Goal: Task Accomplishment & Management: Manage account settings

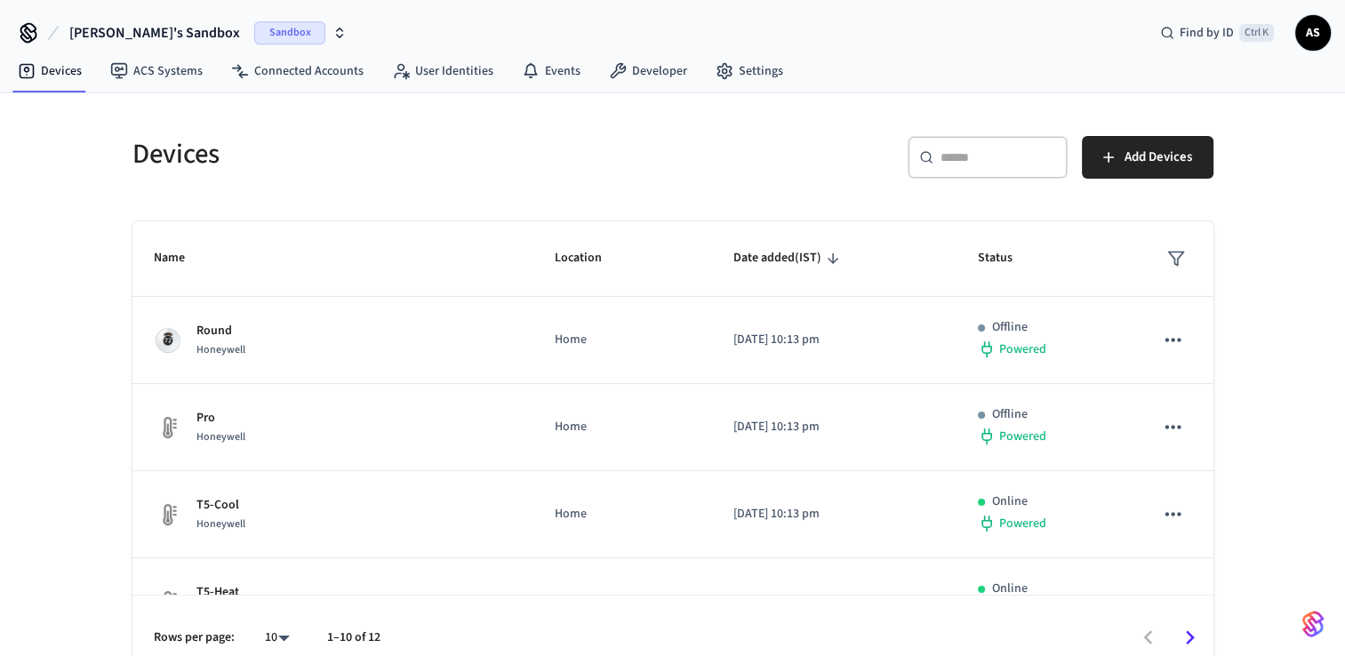
click at [121, 40] on span "[PERSON_NAME]'s Sandbox" at bounding box center [154, 32] width 171 height 21
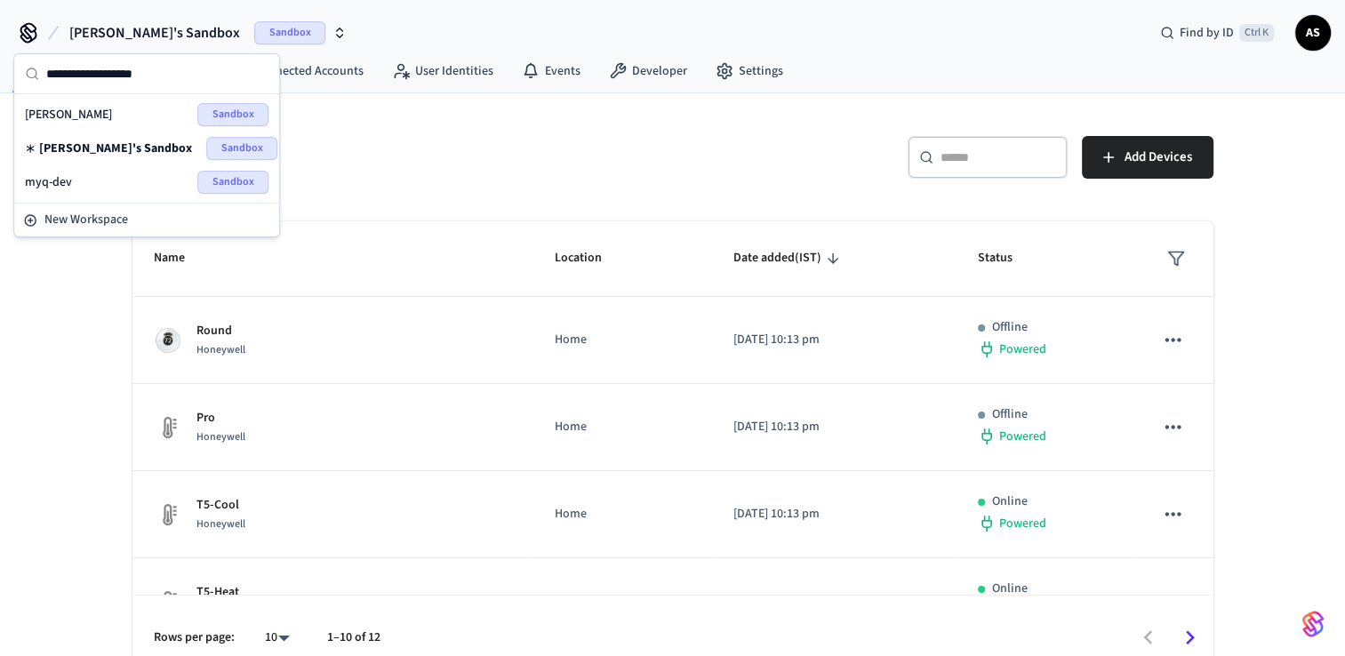
click at [84, 190] on div "myq-dev Sandbox" at bounding box center [147, 182] width 244 height 23
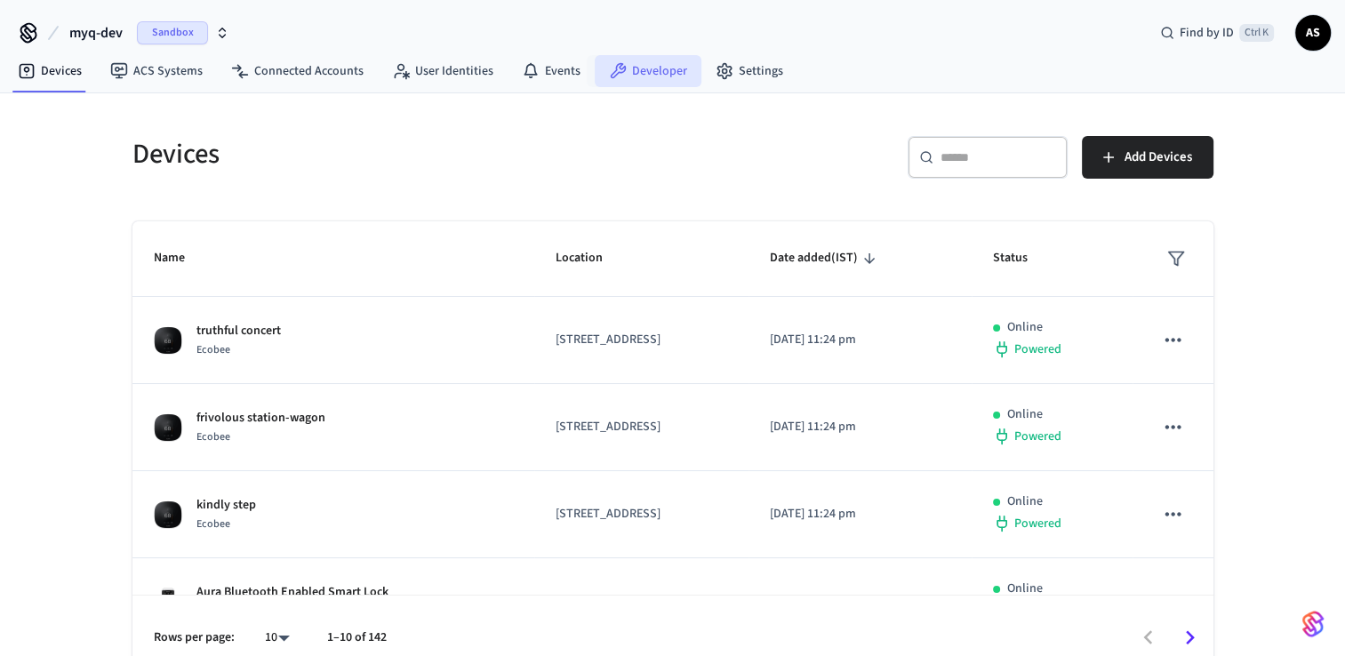
click at [646, 65] on link "Developer" at bounding box center [648, 71] width 107 height 32
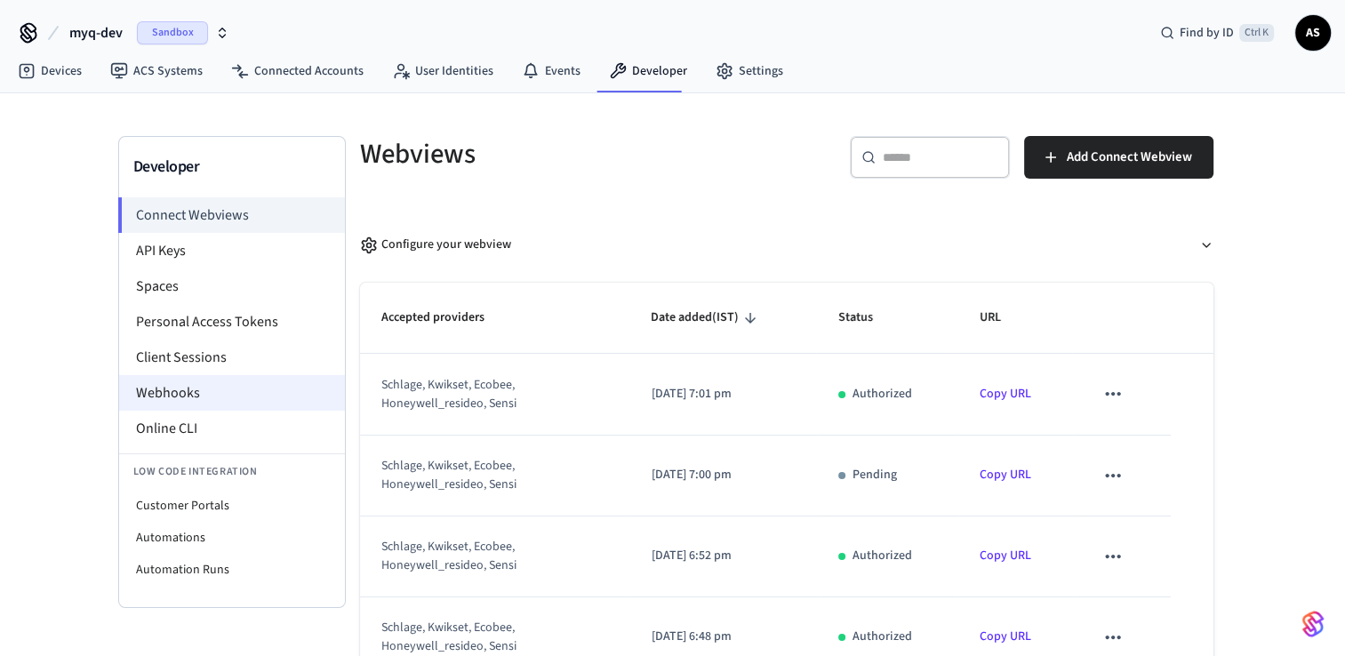
click at [173, 386] on li "Webhooks" at bounding box center [232, 393] width 226 height 36
click at [227, 392] on li "Webhooks" at bounding box center [232, 393] width 226 height 36
click at [188, 396] on li "Webhooks" at bounding box center [232, 393] width 226 height 36
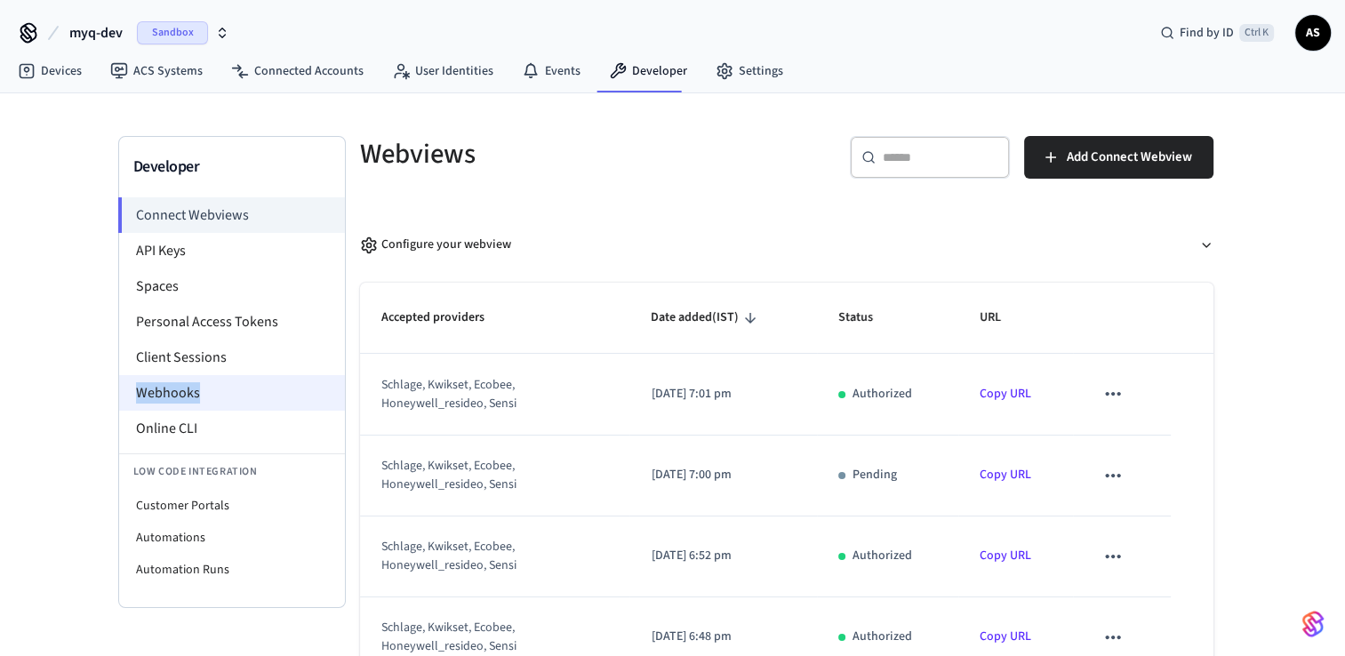
click at [188, 396] on li "Webhooks" at bounding box center [232, 393] width 226 height 36
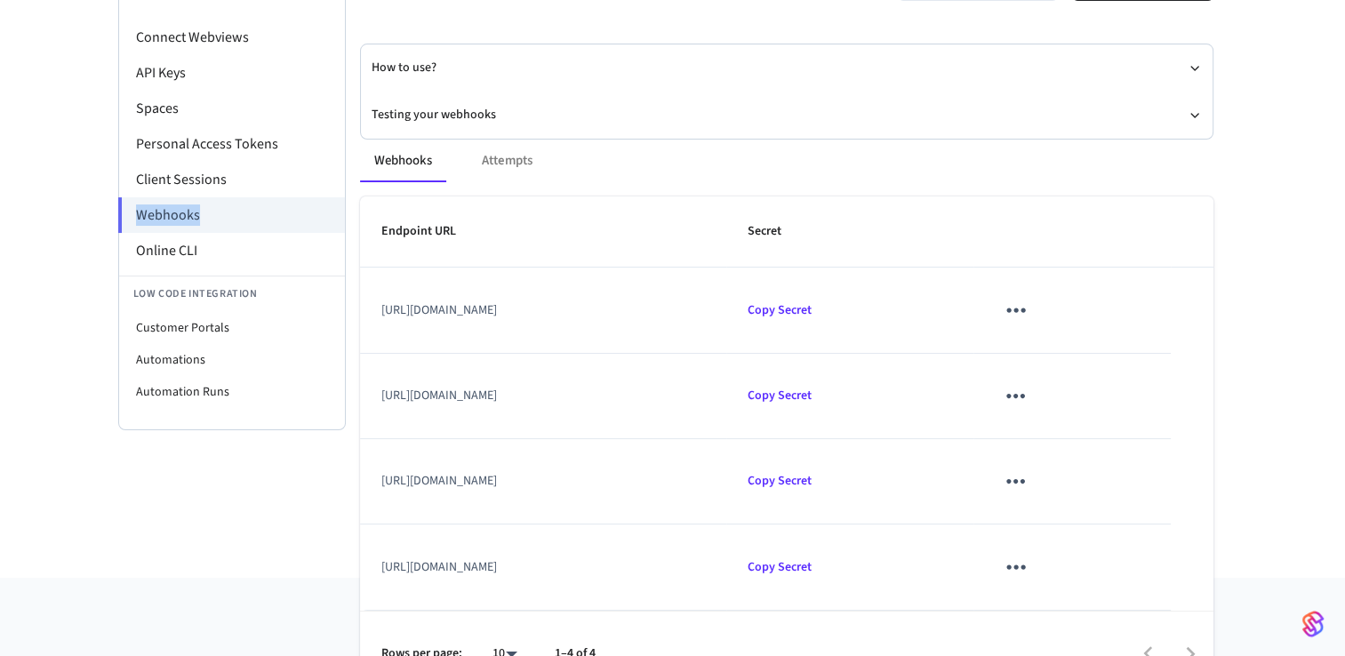
scroll to position [89, 0]
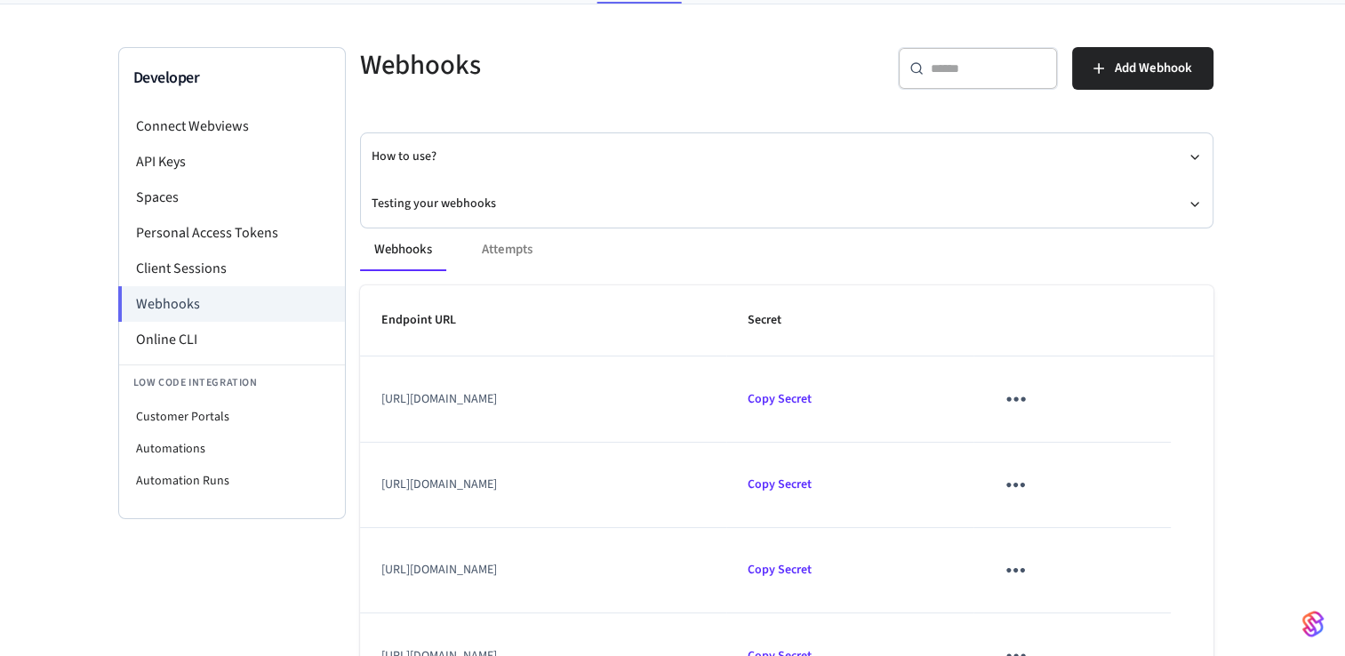
click at [442, 207] on div "Webhooks Attempts Endpoint URL Secret [URL][DOMAIN_NAME] Copy Secret [URL][DOMA…" at bounding box center [776, 496] width 875 height 579
click at [1198, 203] on icon "button" at bounding box center [1195, 204] width 14 height 14
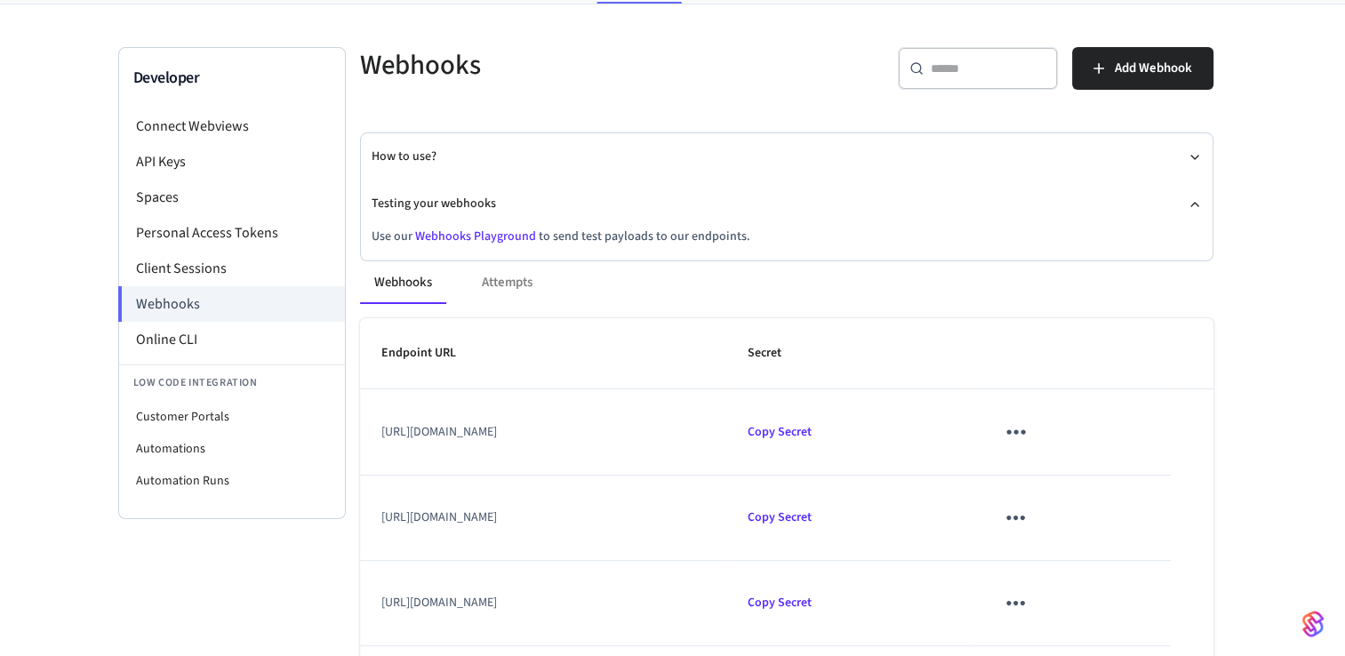
click at [485, 233] on link "Webhooks Playground" at bounding box center [475, 237] width 121 height 18
click at [485, 232] on link "Webhooks Playground" at bounding box center [475, 237] width 121 height 18
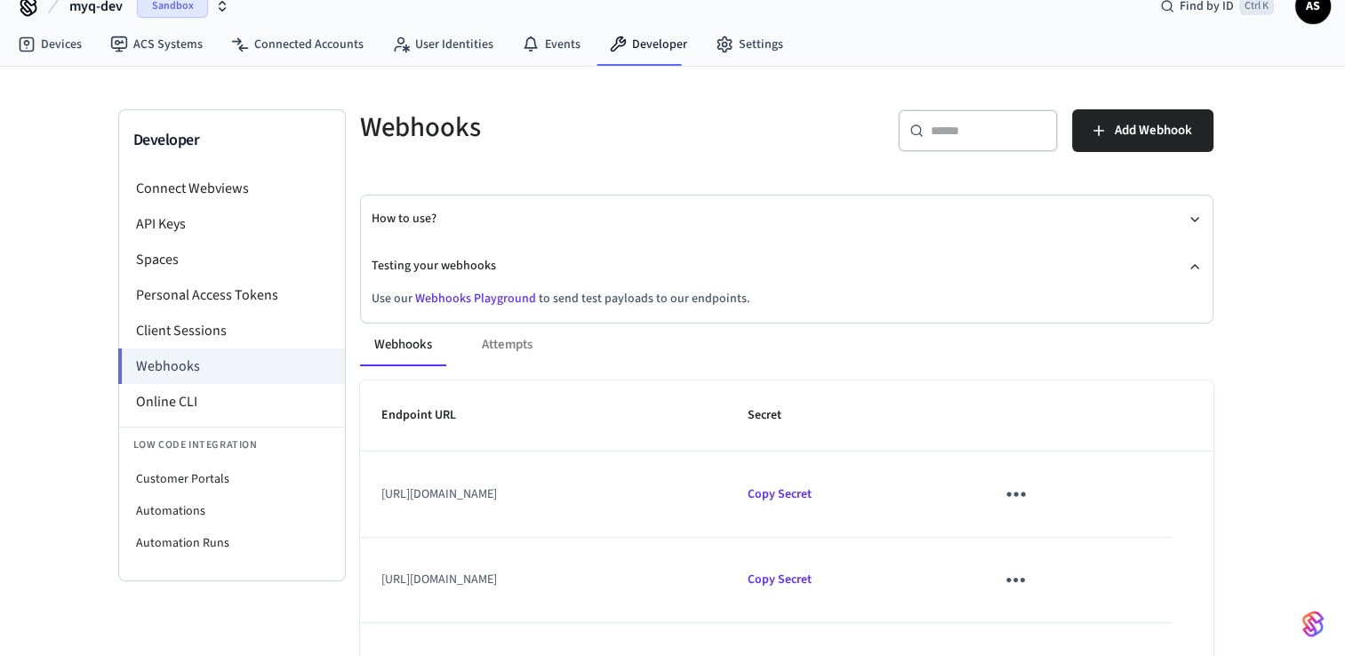
scroll to position [0, 0]
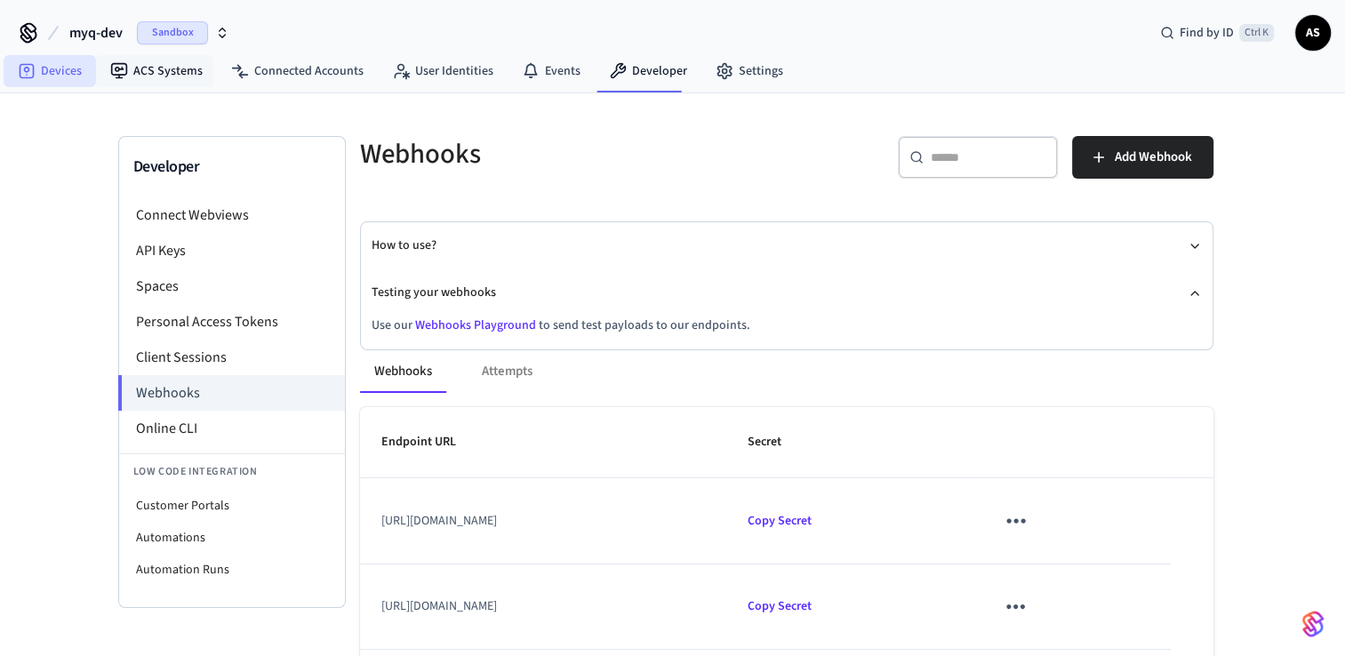
click at [53, 72] on link "Devices" at bounding box center [50, 71] width 92 height 32
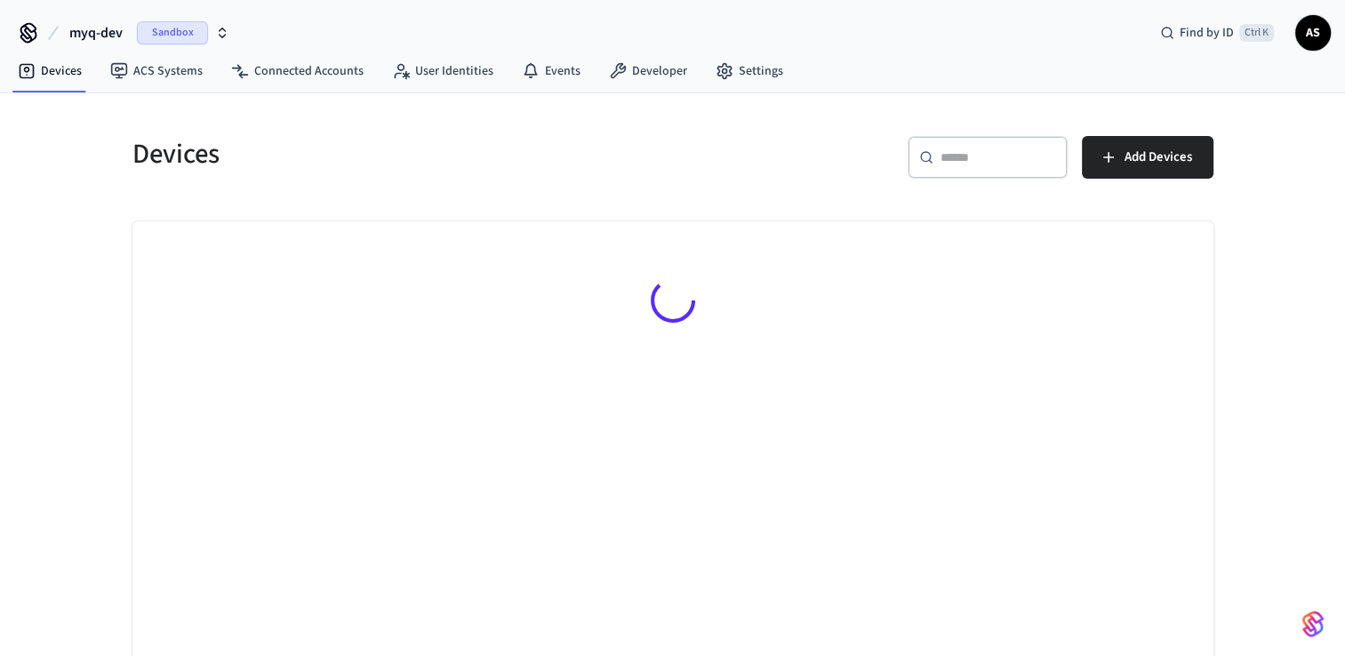
click at [990, 160] on input "text" at bounding box center [999, 157] width 116 height 18
paste input "**********"
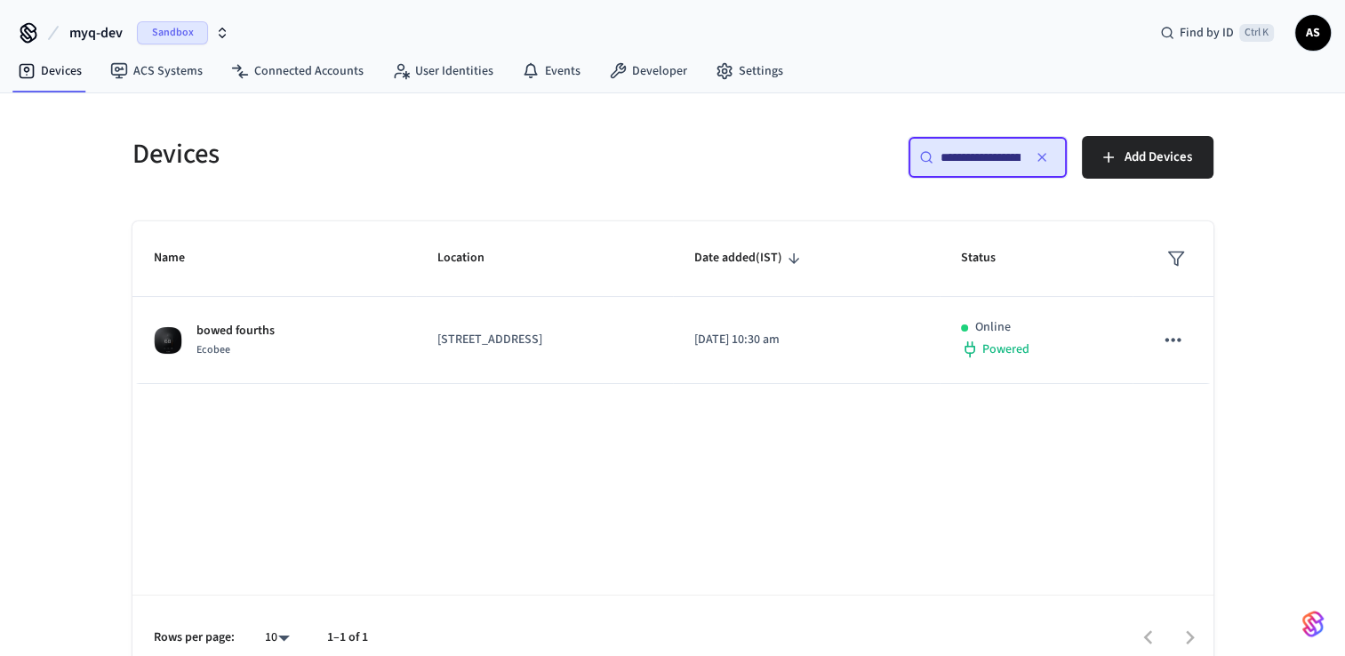
scroll to position [0, 134]
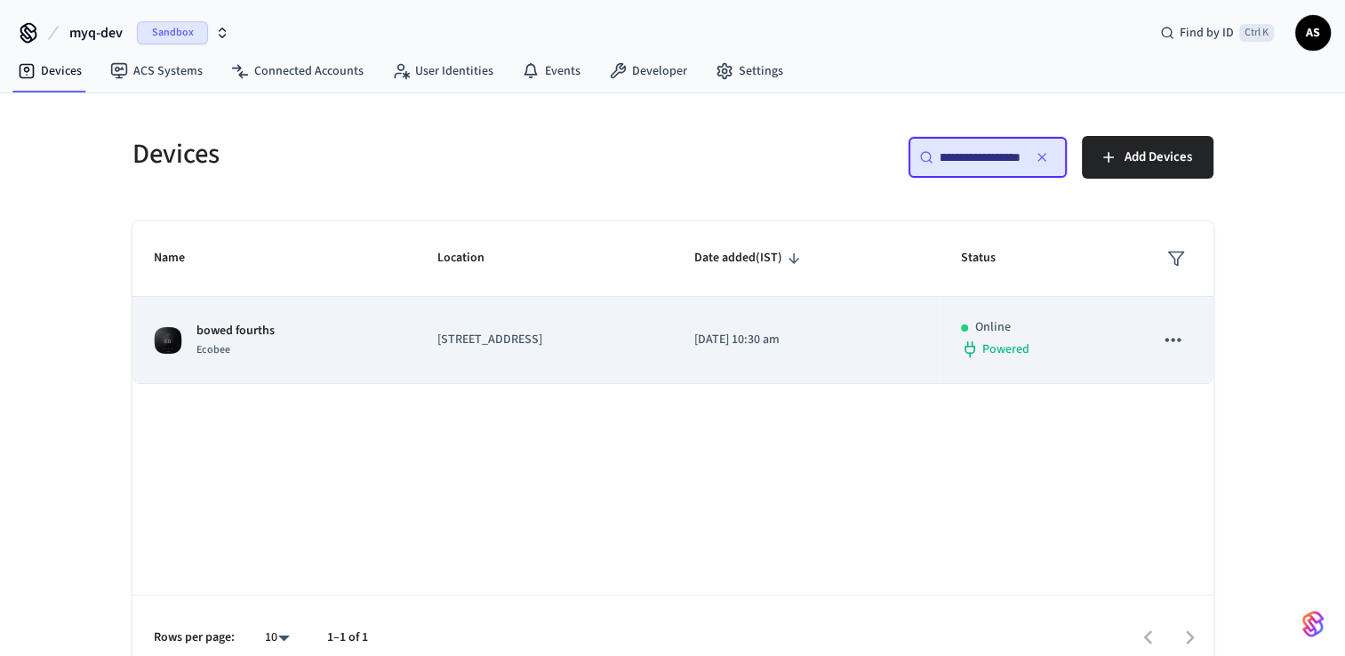
type input "**********"
click at [1170, 347] on icon "sticky table" at bounding box center [1172, 339] width 23 height 23
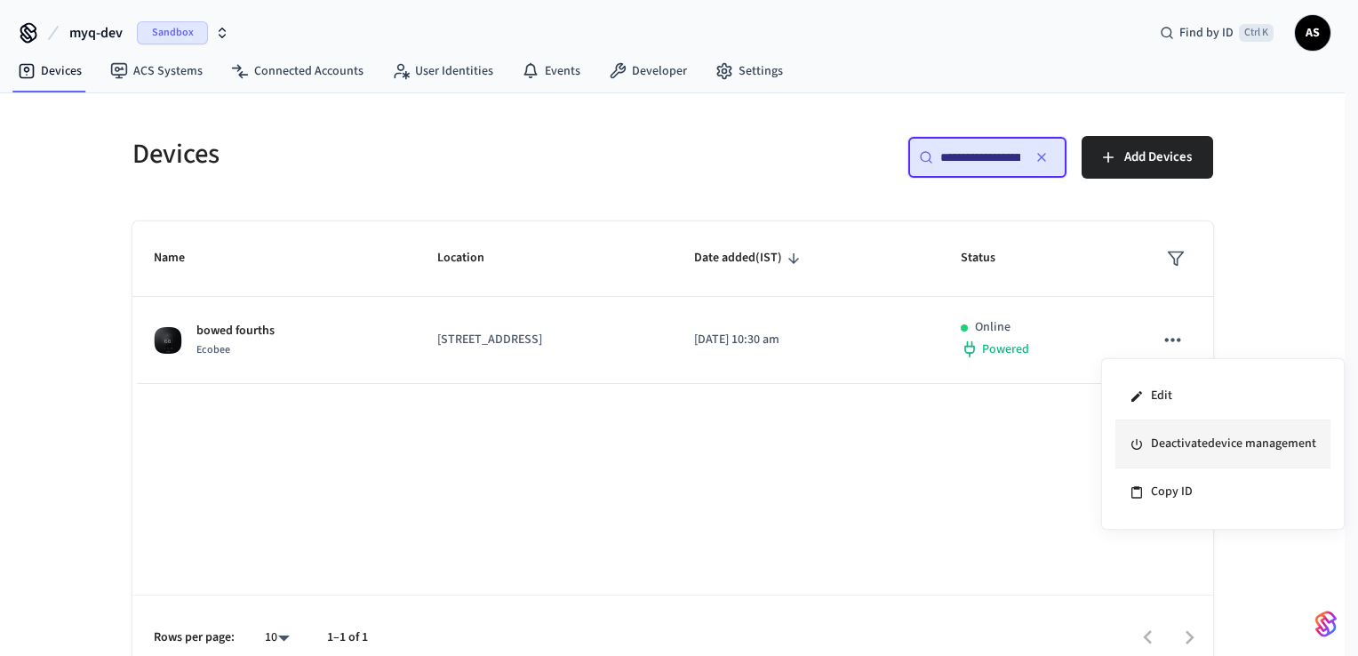
click at [1174, 453] on li "Deactivate device management" at bounding box center [1223, 445] width 215 height 48
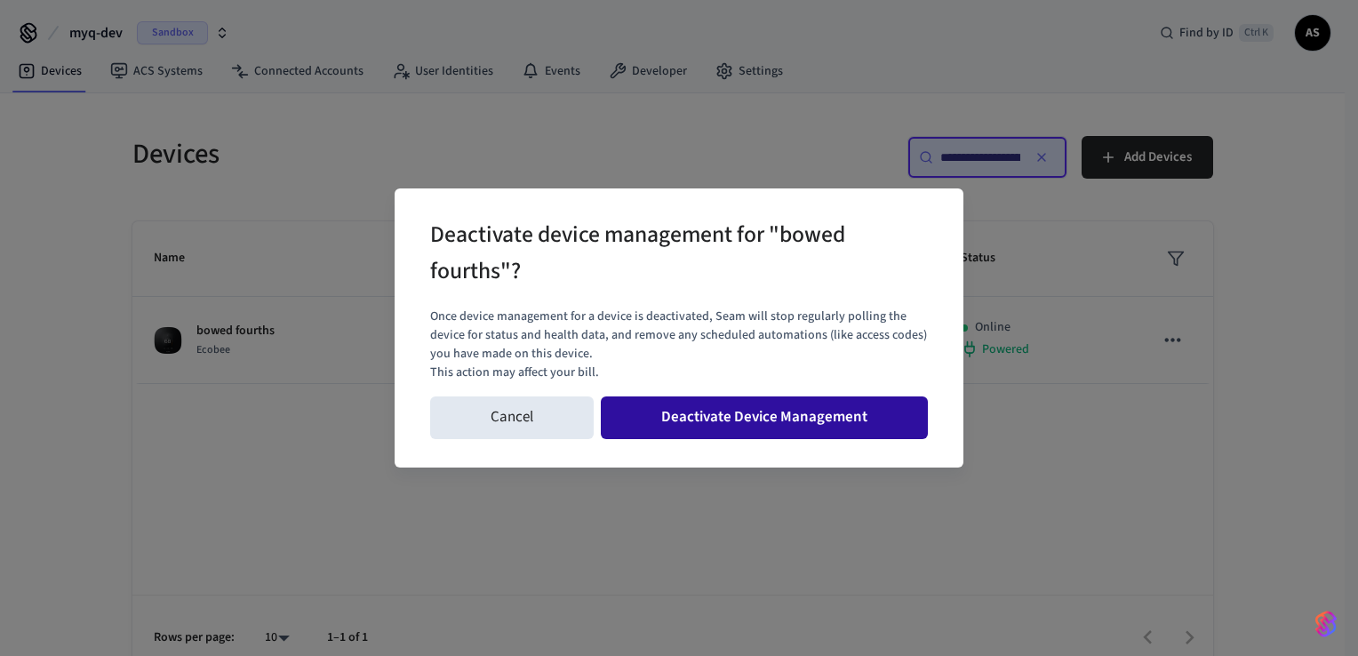
click at [798, 425] on button "Deactivate Device Management" at bounding box center [764, 418] width 327 height 43
